Goal: Find specific page/section: Find specific page/section

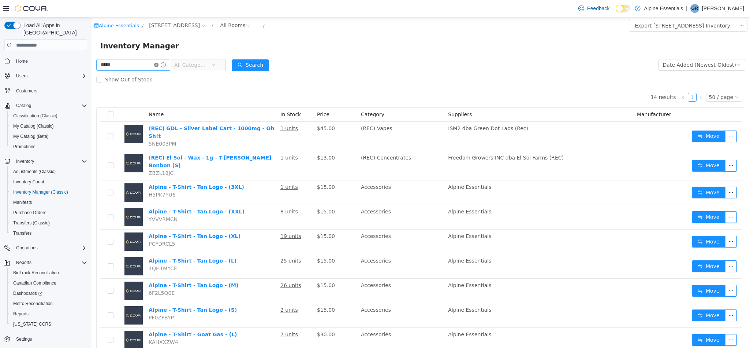
click at [159, 64] on icon "icon: close-circle" at bounding box center [156, 65] width 4 height 4
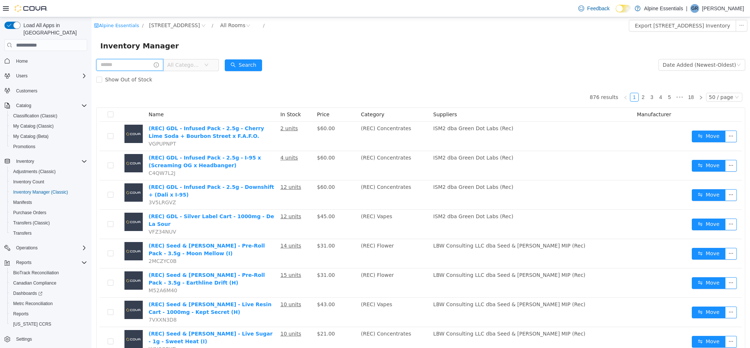
click at [142, 66] on input "text" at bounding box center [129, 65] width 67 height 12
click at [137, 72] on label "Show Out of Stock" at bounding box center [125, 79] width 59 height 15
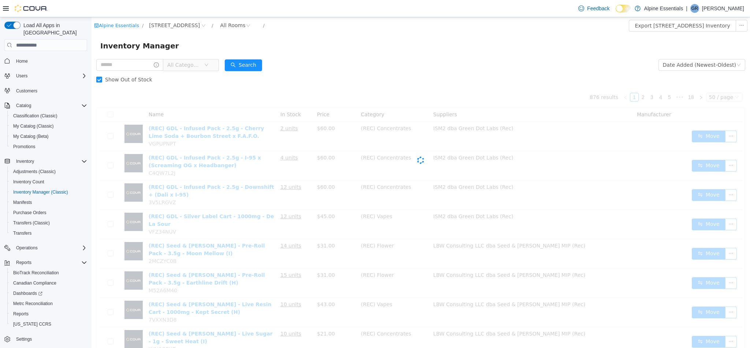
click at [137, 72] on label "Show Out of Stock" at bounding box center [125, 79] width 59 height 15
click at [134, 64] on input "text" at bounding box center [129, 65] width 67 height 12
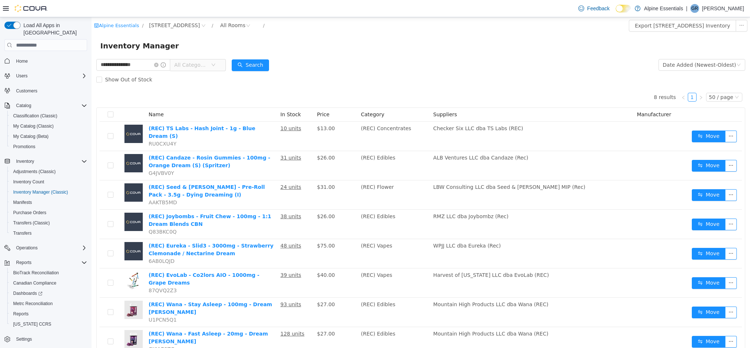
click at [200, 66] on span "All Categories" at bounding box center [190, 64] width 33 height 7
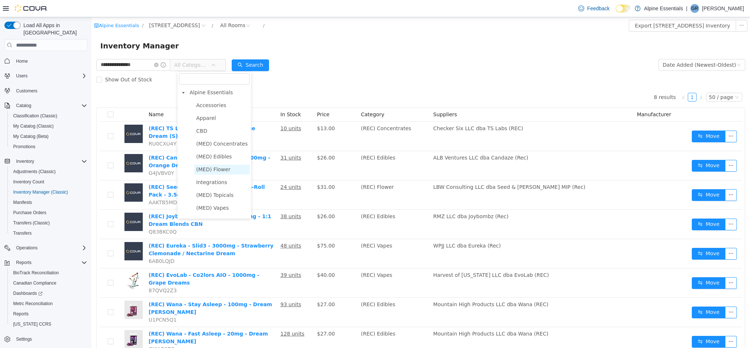
scroll to position [62, 0]
click at [223, 211] on span "(REC) Vapes" at bounding box center [221, 210] width 55 height 10
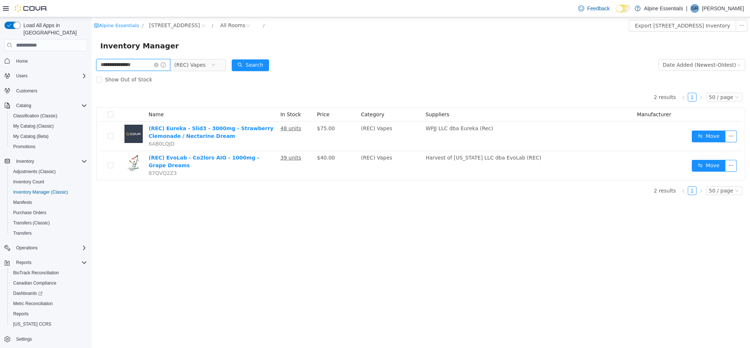
click at [156, 64] on input "**********" at bounding box center [133, 65] width 74 height 12
type input "***"
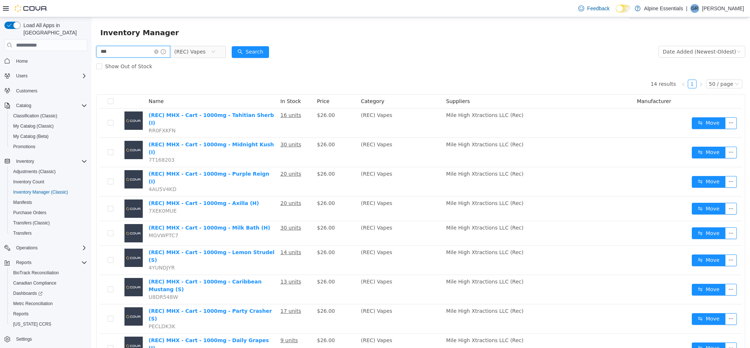
scroll to position [12, 0]
